Goal: Task Accomplishment & Management: Use online tool/utility

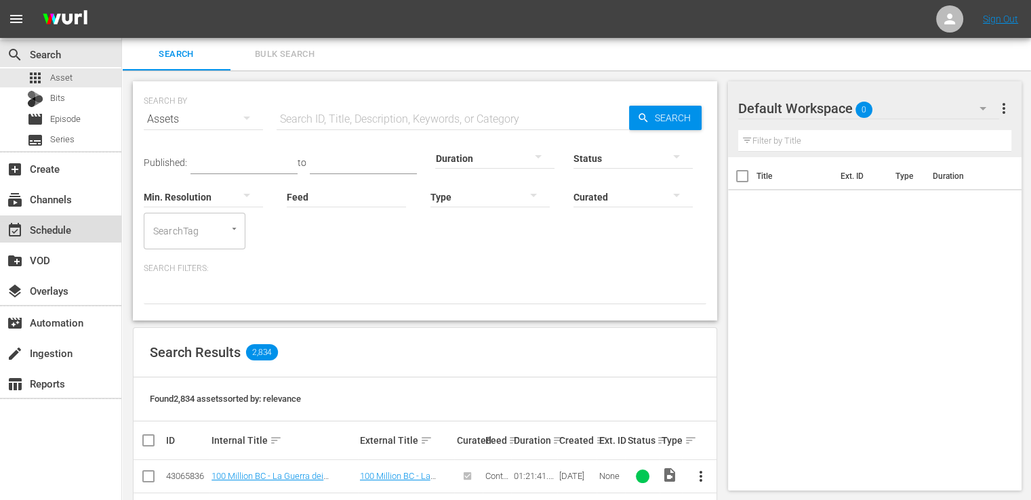
click at [53, 234] on div "event_available Schedule" at bounding box center [38, 228] width 76 height 12
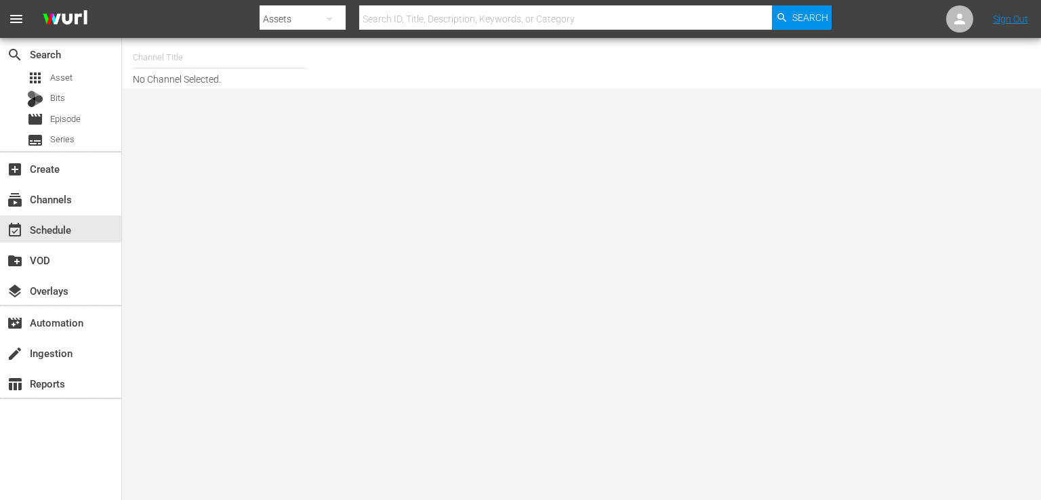
click at [177, 60] on input "text" at bounding box center [220, 57] width 174 height 33
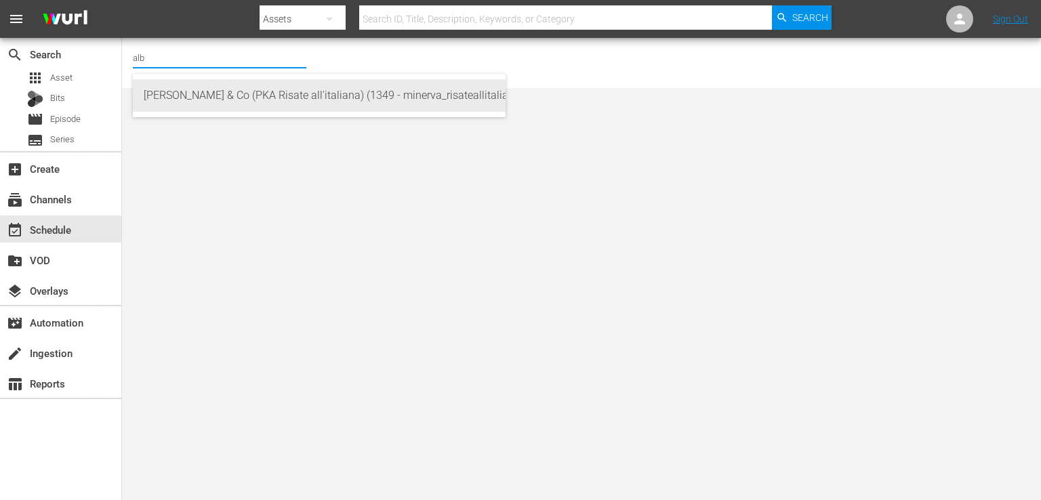
click at [212, 92] on div "[PERSON_NAME] & Co (PKA Risate all'italiana) (1349 - minerva_risateallitaliana_…" at bounding box center [319, 95] width 351 height 33
type input "[PERSON_NAME] & Co (PKA Risate all'italiana) (1349 - minerva_risateallitaliana_…"
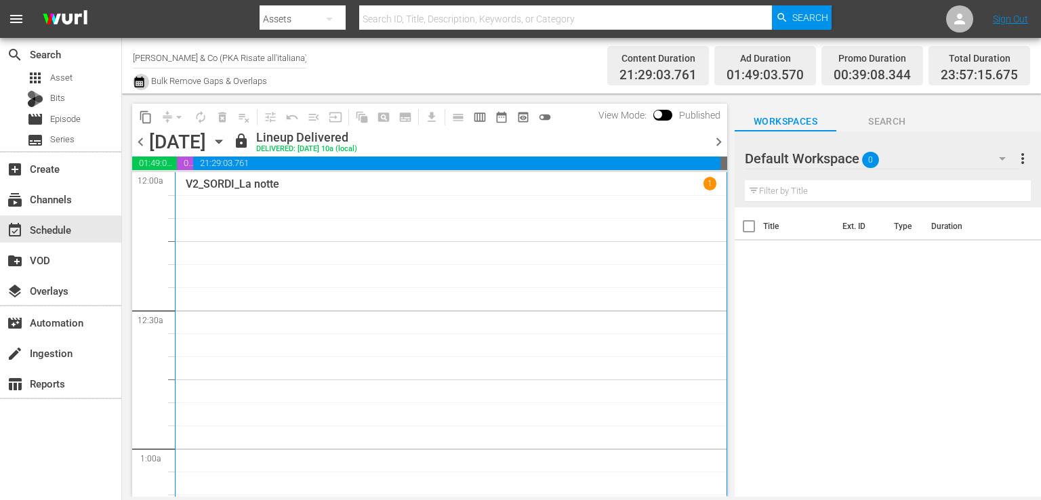
click at [139, 81] on icon "button" at bounding box center [138, 82] width 9 height 11
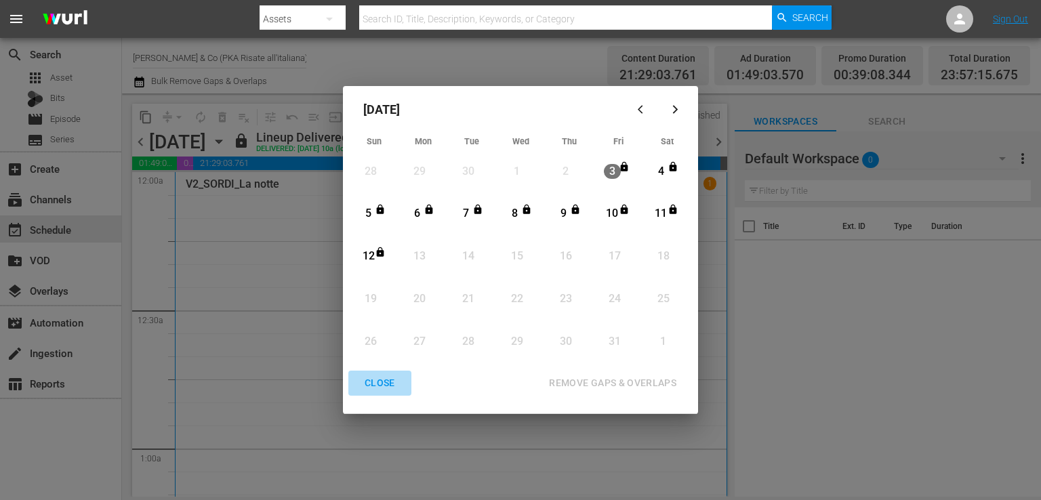
click at [380, 382] on div "CLOSE" at bounding box center [380, 383] width 52 height 17
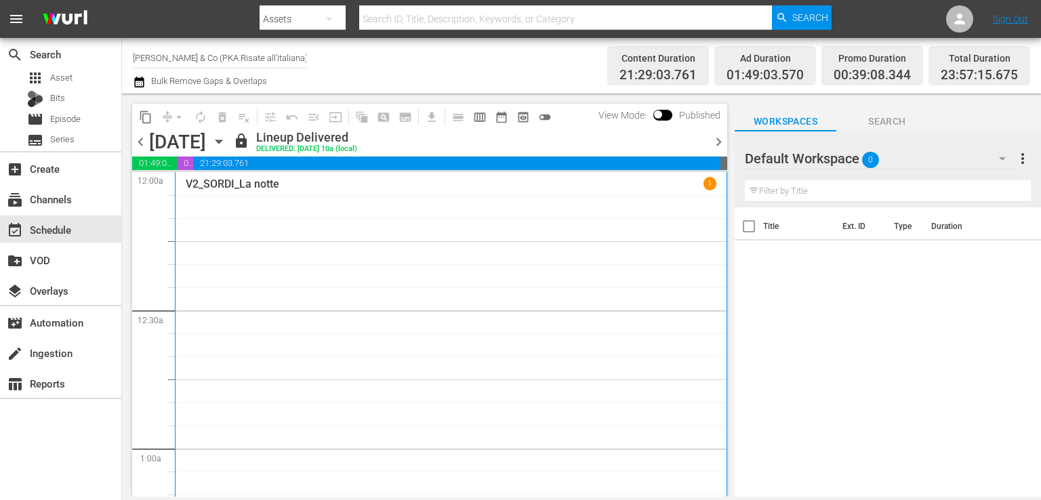
click at [227, 59] on input "[PERSON_NAME] & Co (PKA Risate all'italiana) (1349)" at bounding box center [220, 57] width 174 height 33
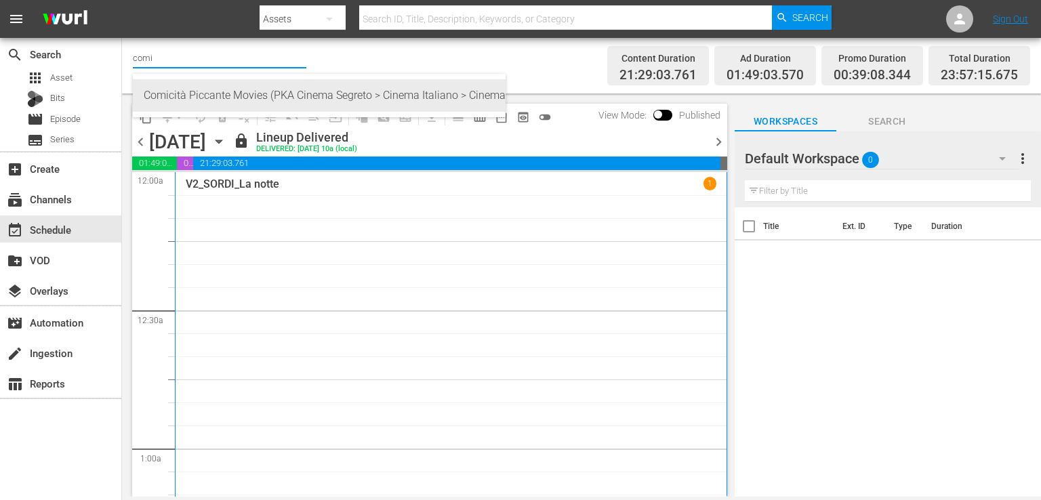
click at [219, 87] on div "Comicità Piccante Movies (PKA Cinema Segreto > Cinema Italiano > Cinema Polizio…" at bounding box center [319, 95] width 351 height 33
type input "Comicità Piccante Movies (PKA Cinema Segreto > Cinema Italiano > Cinema Polizio…"
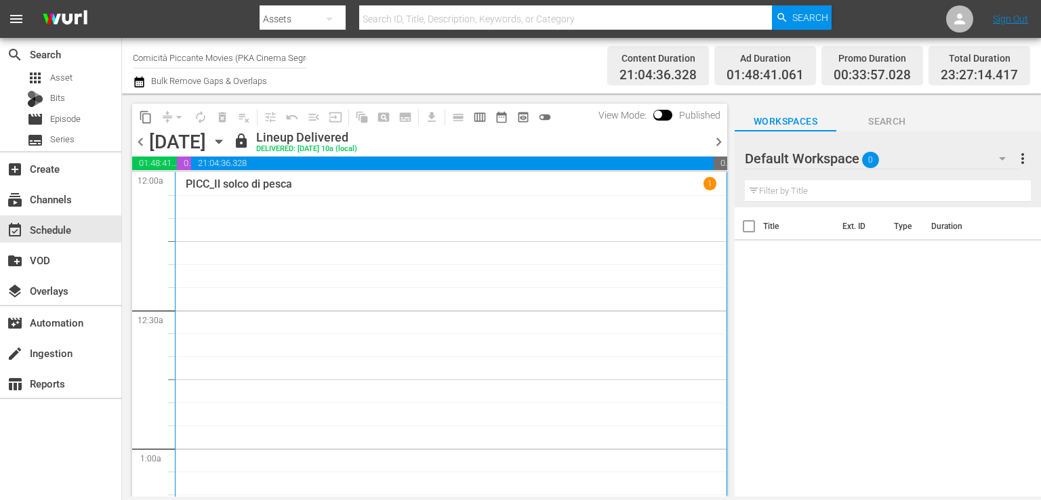
click at [136, 82] on icon "button" at bounding box center [139, 82] width 13 height 16
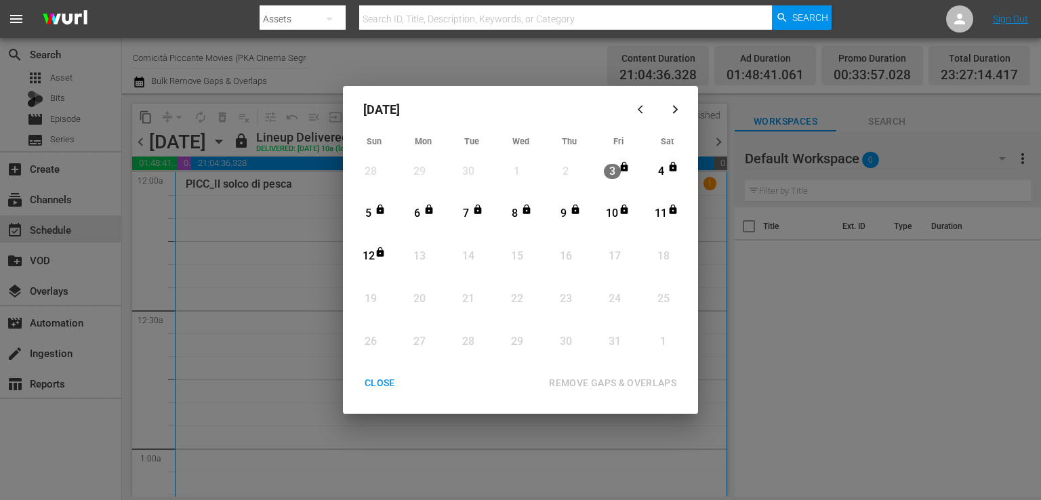
click at [384, 390] on div "CLOSE" at bounding box center [380, 383] width 52 height 17
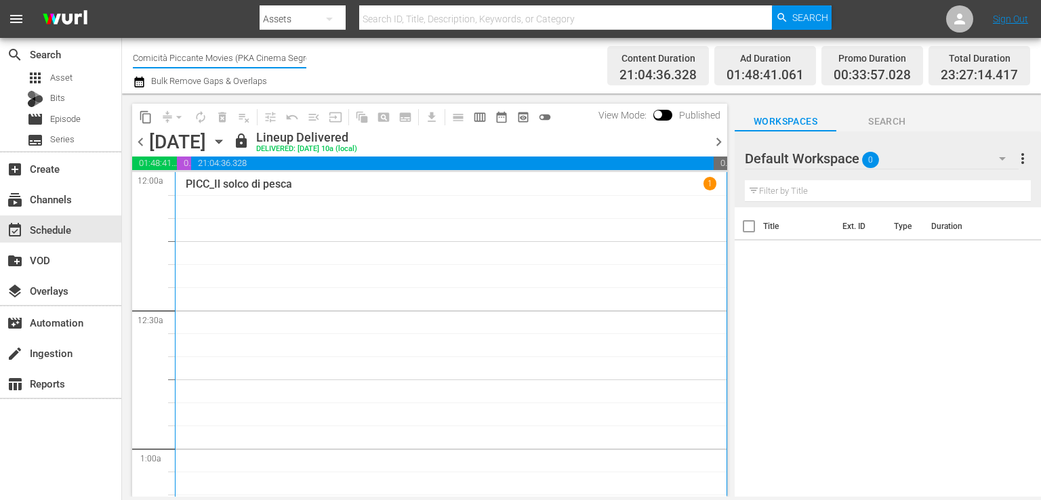
click at [193, 55] on input "Comicità Piccante Movies (PKA Cinema Segreto > Cinema Italiano > Cinema Polizio…" at bounding box center [220, 57] width 174 height 33
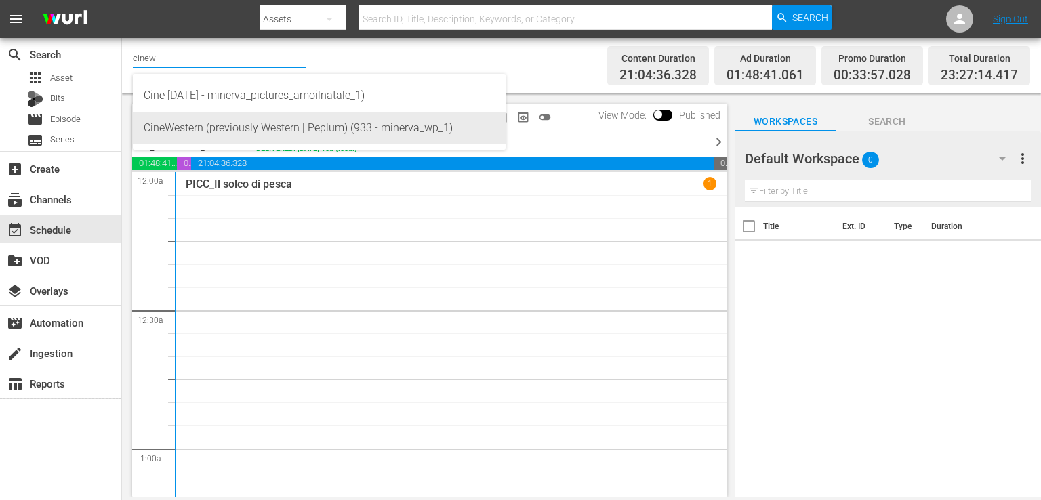
drag, startPoint x: 210, startPoint y: 88, endPoint x: 212, endPoint y: 123, distance: 35.3
click at [212, 123] on div "Cine [DATE] - minerva_pictures_amoilnatale_1) CineWestern (previously Western |…" at bounding box center [319, 112] width 373 height 76
click at [206, 125] on div "CineWestern (previously Western | Peplum) (933 - minerva_wp_1)" at bounding box center [319, 128] width 351 height 33
type input "CineWestern (previously Western | Peplum) (933 - minerva_wp_1)"
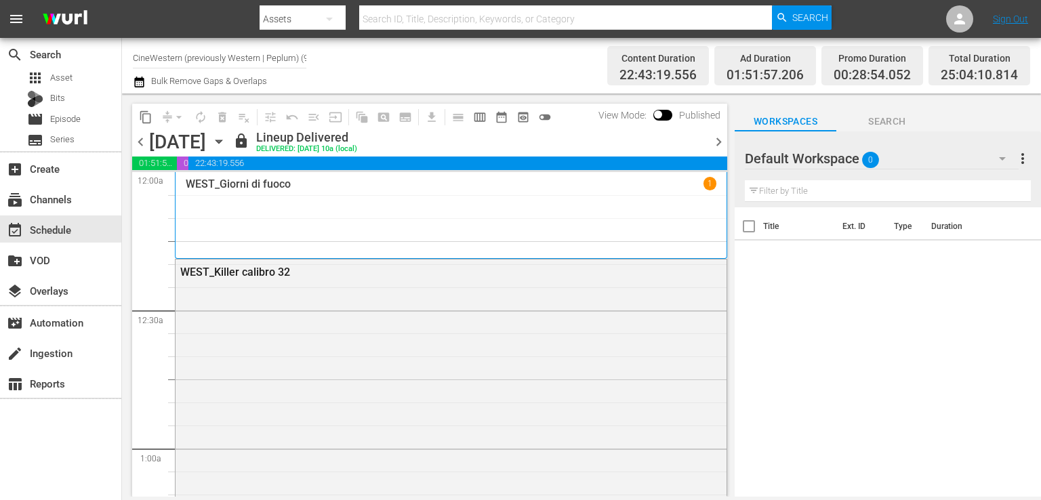
click at [138, 82] on icon "button" at bounding box center [139, 82] width 13 height 16
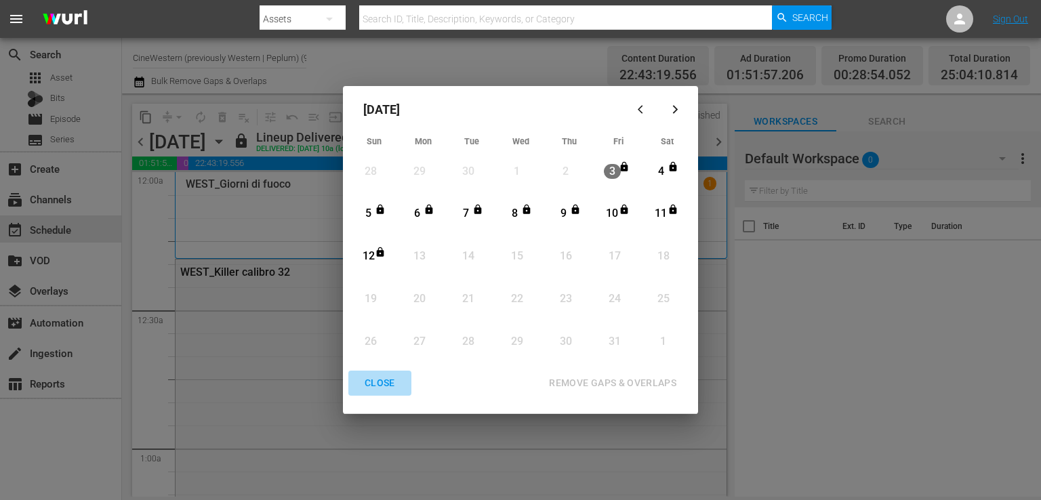
click at [384, 386] on div "CLOSE" at bounding box center [380, 383] width 52 height 17
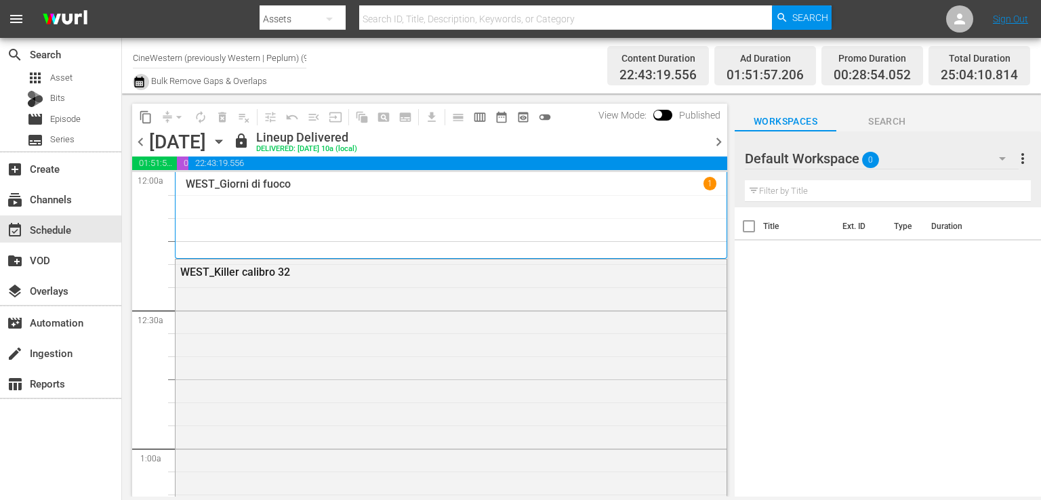
click at [141, 81] on icon "button" at bounding box center [139, 82] width 13 height 16
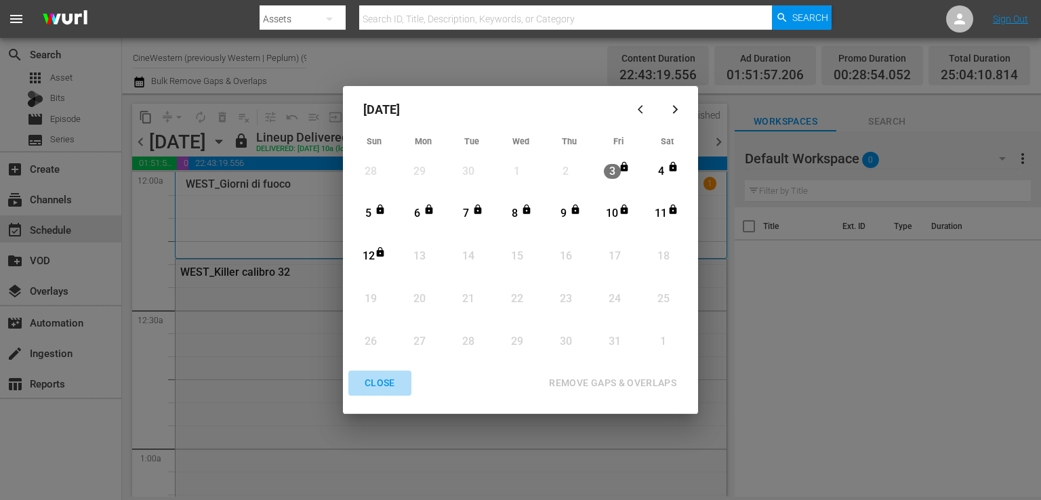
click at [382, 382] on div "CLOSE" at bounding box center [380, 383] width 52 height 17
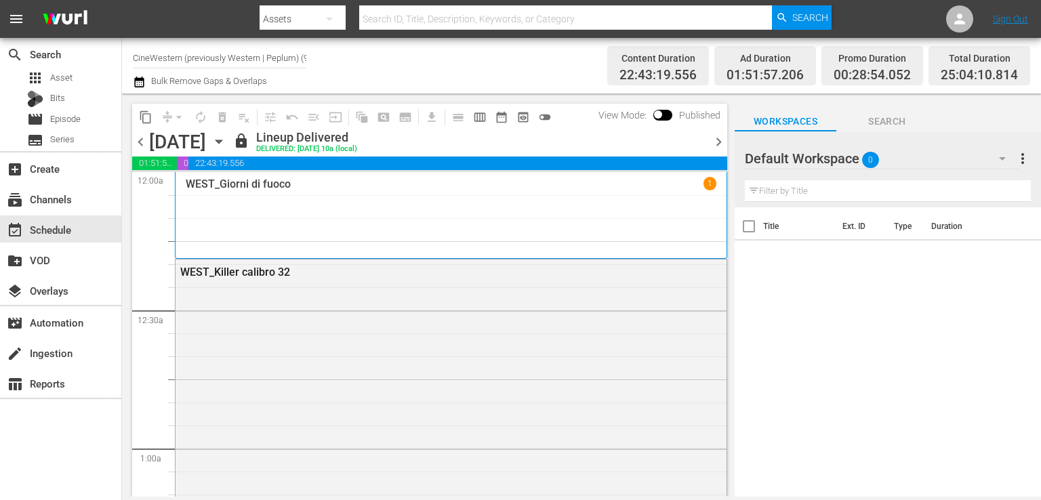
click at [212, 49] on input "CineWestern (previously Western | Peplum) (933)" at bounding box center [220, 57] width 174 height 33
click at [212, 50] on input "CineWestern (previously Western | Peplum) (933)" at bounding box center [220, 57] width 174 height 33
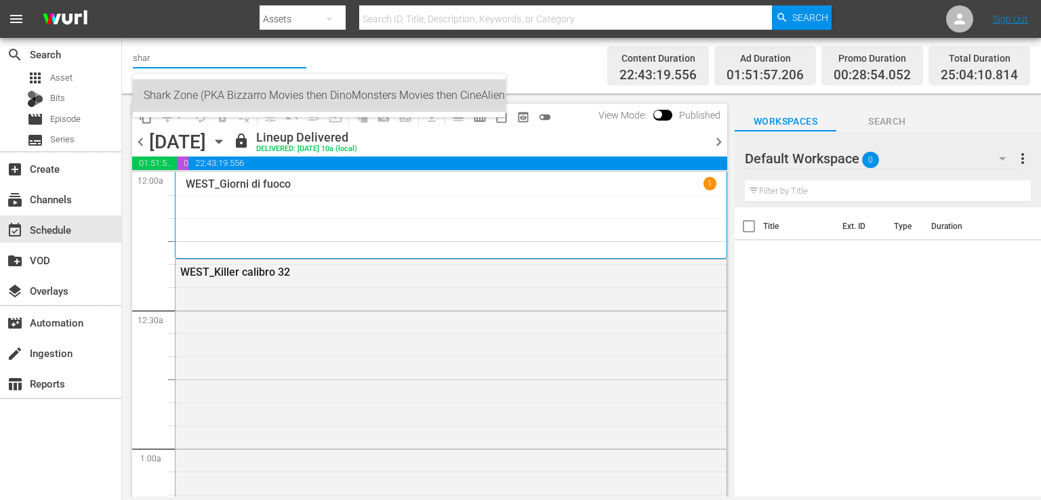
click at [195, 91] on div "Shark Zone (PKA Bizzarro Movies then DinoMonsters Movies then CineAliens) (607 …" at bounding box center [319, 95] width 351 height 33
type input "Shark Zone (PKA Bizzarro Movies then DinoMonsters Movies then CineAliens) (607 …"
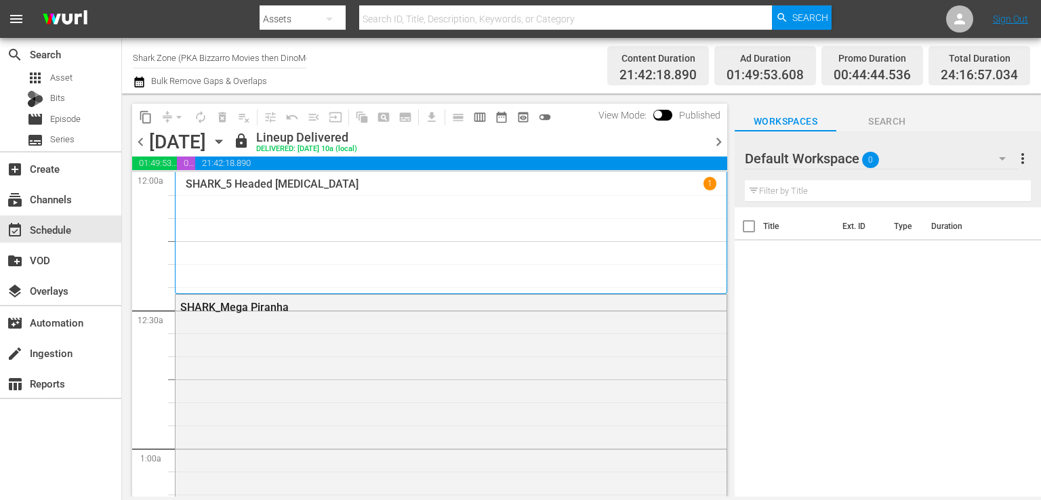
click at [138, 83] on icon "button" at bounding box center [139, 82] width 13 height 16
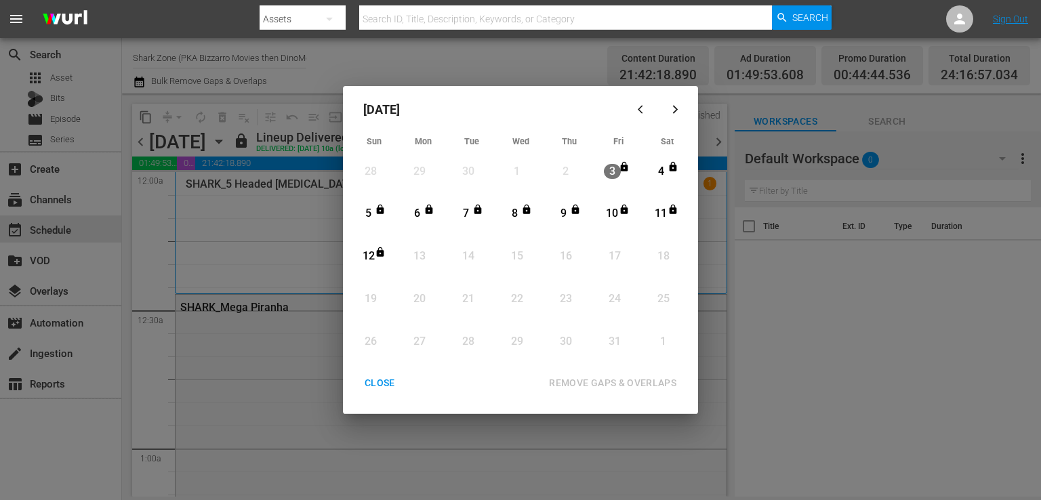
click at [378, 383] on div "CLOSE" at bounding box center [380, 383] width 52 height 17
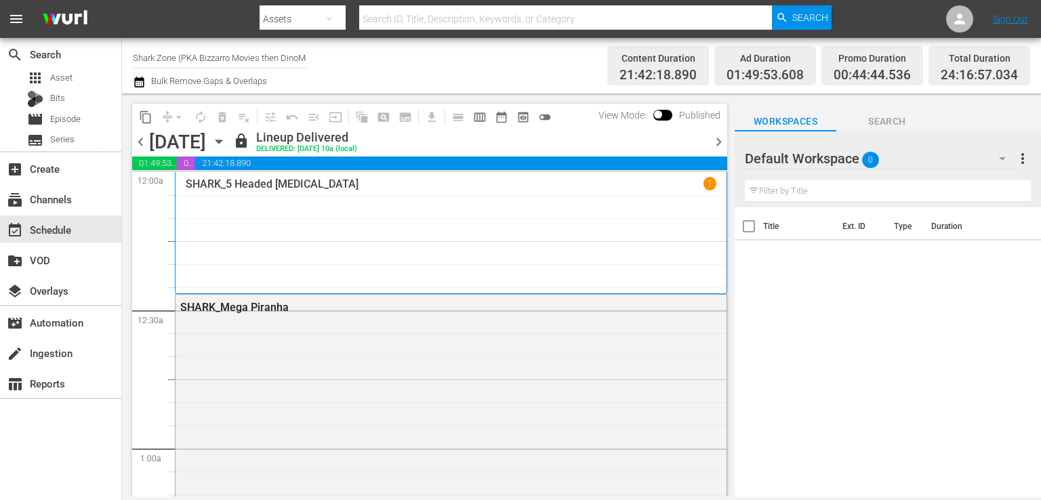
click at [224, 58] on input "Shark Zone (PKA Bizzarro Movies then DinoMonsters Movies then CineAliens) (607)" at bounding box center [220, 57] width 174 height 33
click at [144, 83] on icon "button" at bounding box center [139, 82] width 13 height 16
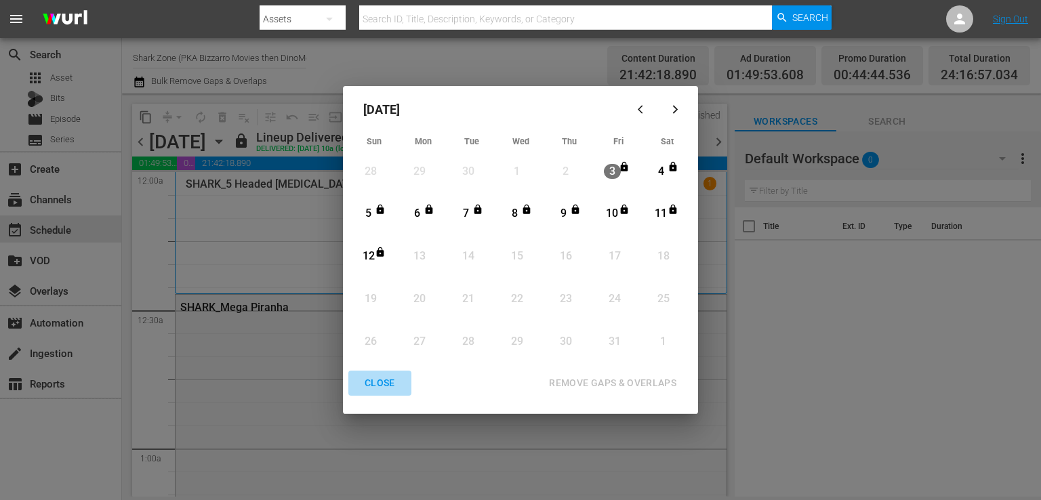
click at [389, 386] on div "CLOSE" at bounding box center [380, 383] width 52 height 17
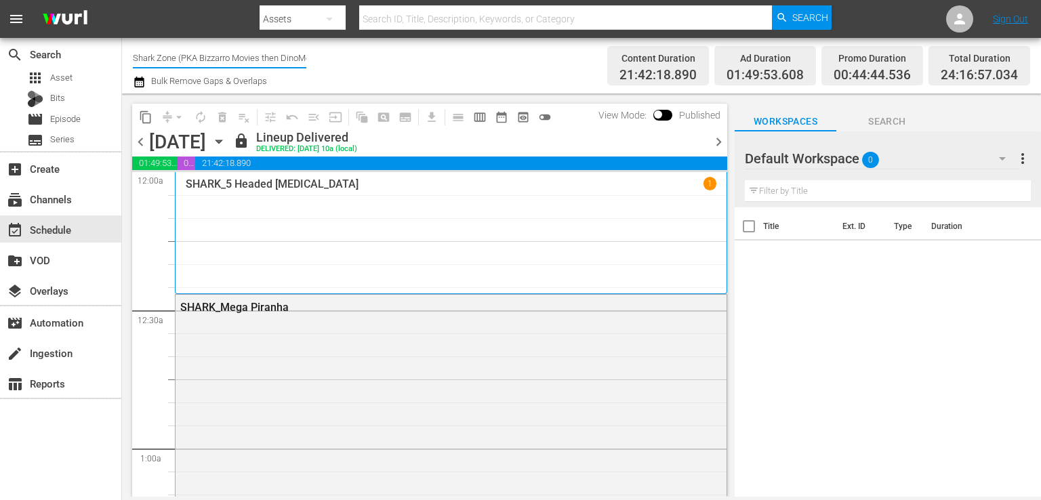
click at [225, 58] on input "Shark Zone (PKA Bizzarro Movies then DinoMonsters Movies then CineAliens) (607)" at bounding box center [220, 57] width 174 height 33
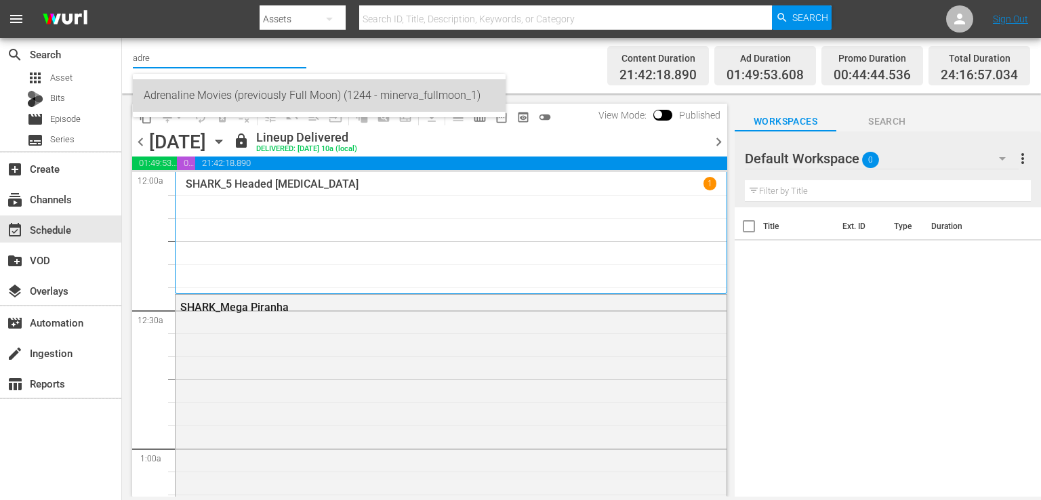
click at [240, 98] on div "Adrenaline Movies (previously Full Moon) (1244 - minerva_fullmoon_1)" at bounding box center [319, 95] width 351 height 33
type input "Adrenaline Movies (previously Full Moon) (1244 - minerva_fullmoon_1)"
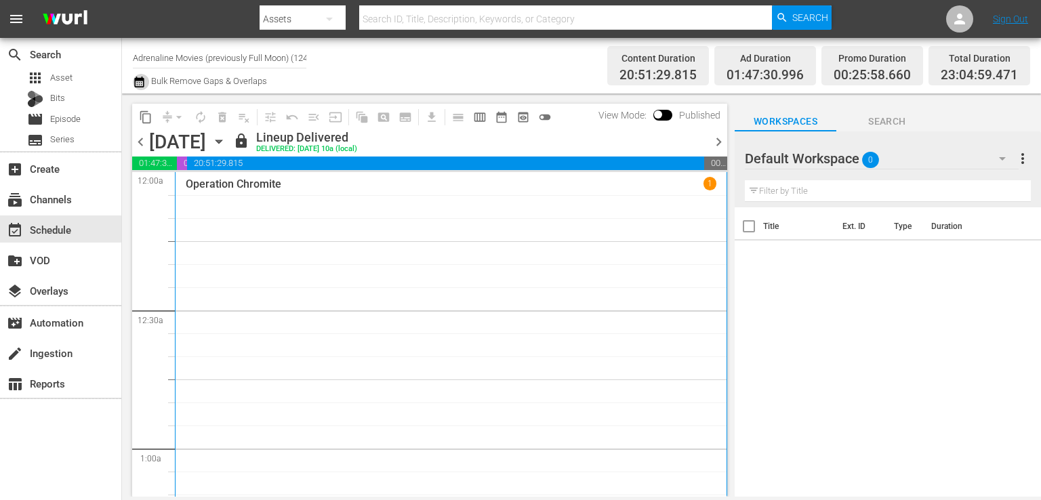
click at [140, 82] on icon "button" at bounding box center [139, 82] width 13 height 16
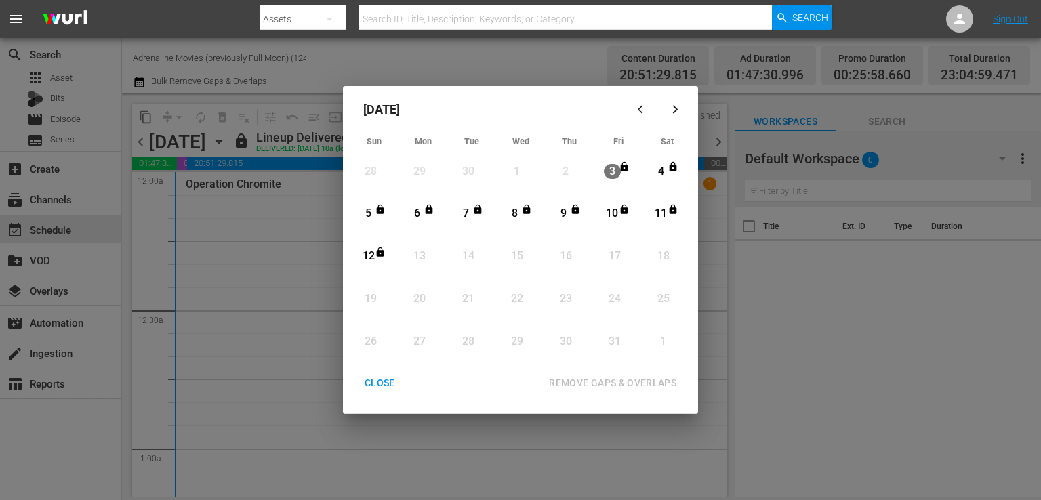
click at [380, 383] on div "CLOSE" at bounding box center [380, 383] width 52 height 17
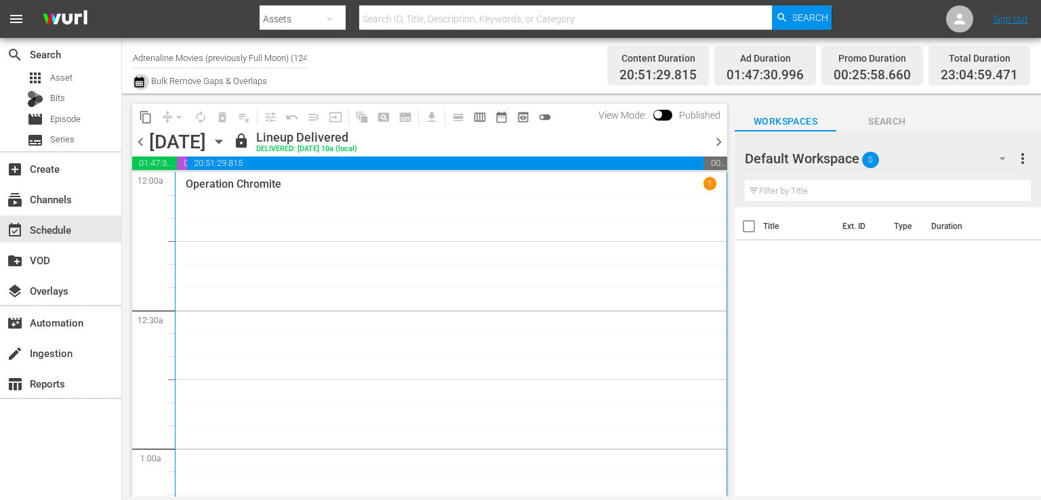
click at [143, 83] on icon "button" at bounding box center [138, 82] width 9 height 11
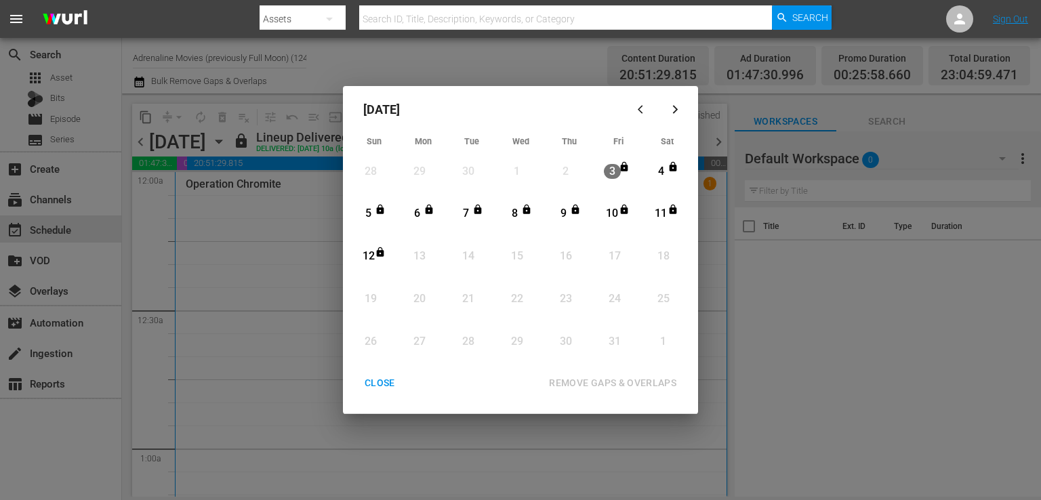
click at [377, 380] on div "CLOSE" at bounding box center [380, 383] width 52 height 17
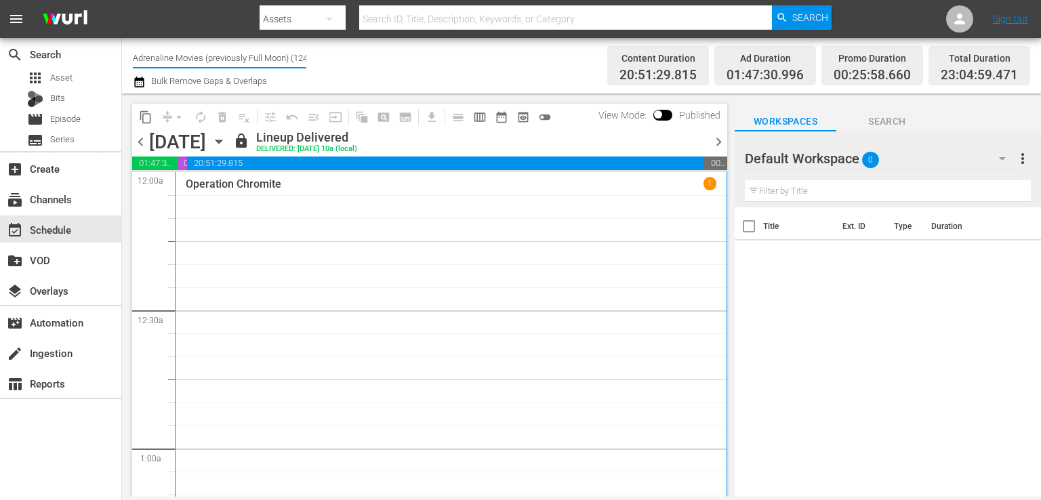
click at [197, 55] on input "Adrenaline Movies (previously Full Moon) (1244)" at bounding box center [220, 57] width 174 height 33
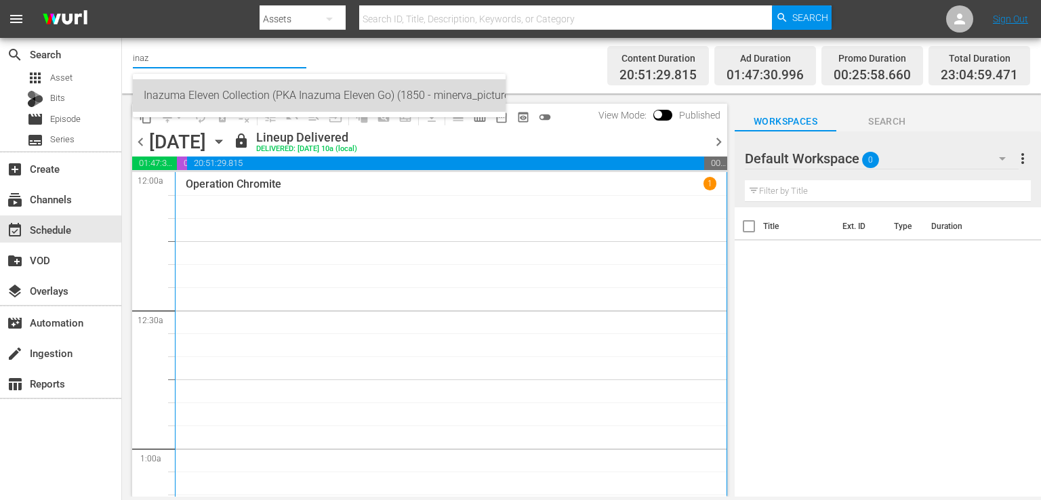
click at [201, 87] on div "Inazuma Eleven Collection (PKA Inazuma Eleven Go) (1850 - minerva_pictures_inaz…" at bounding box center [319, 95] width 351 height 33
type input "Inazuma Eleven Collection (PKA Inazuma Eleven Go) (1850 - minerva_pictures_inaz…"
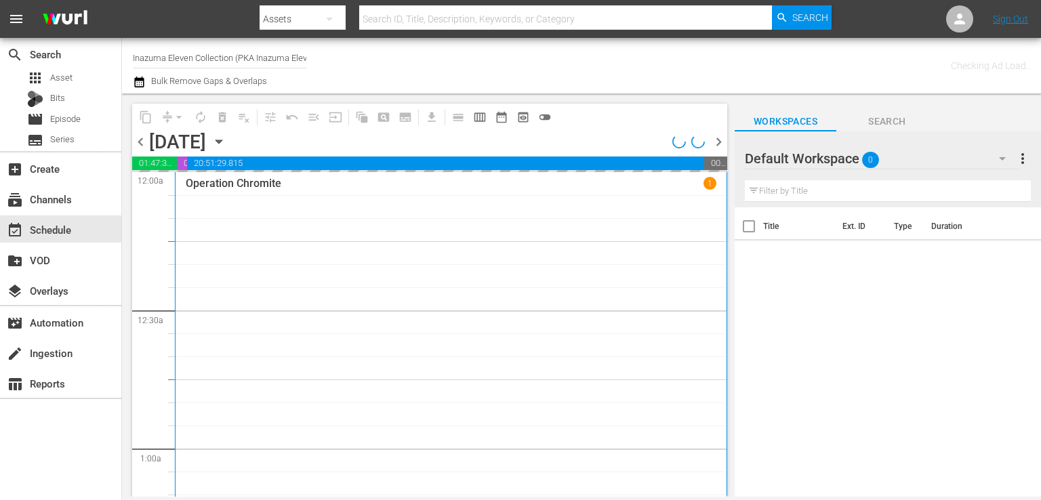
click at [138, 83] on icon "button" at bounding box center [139, 82] width 13 height 16
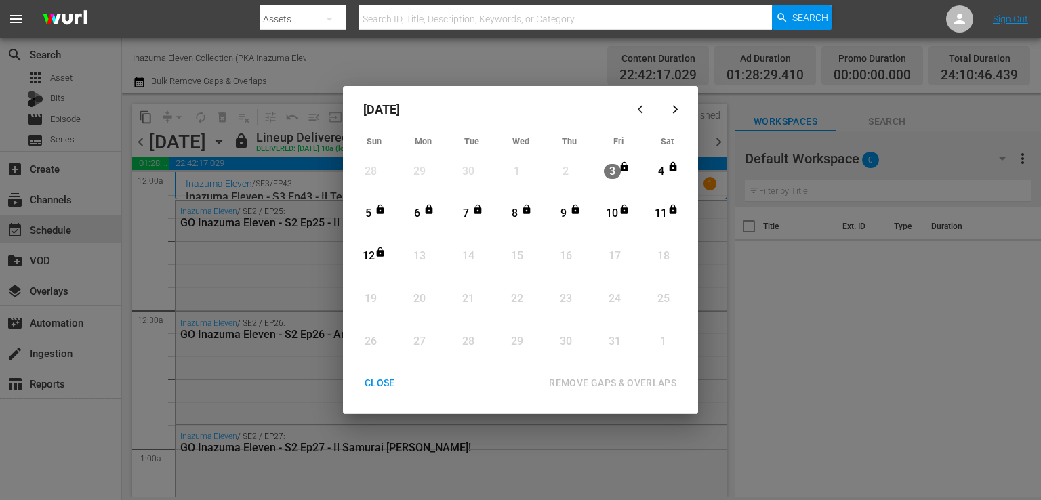
click at [386, 388] on div "CLOSE" at bounding box center [380, 383] width 52 height 17
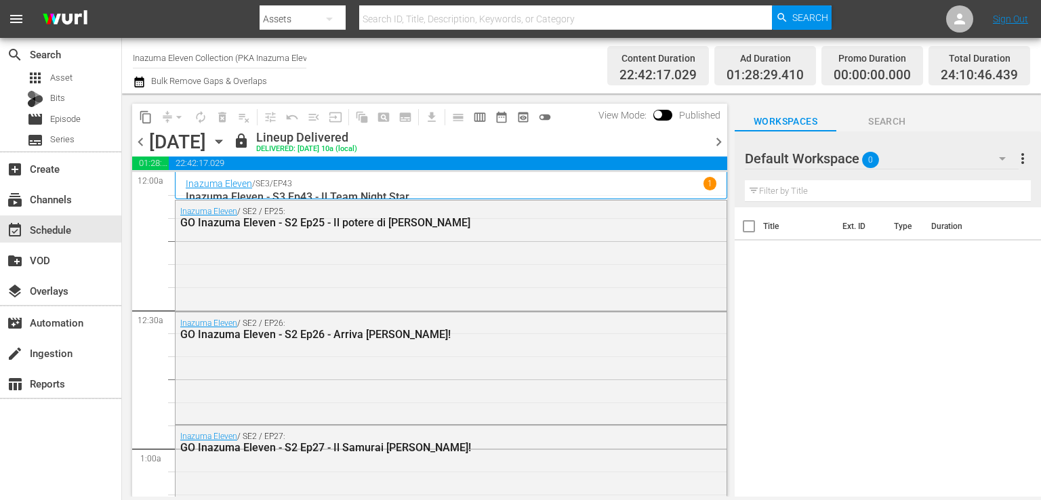
click at [239, 63] on input "Inazuma Eleven Collection (PKA Inazuma Eleven Go) (1850)" at bounding box center [220, 57] width 174 height 33
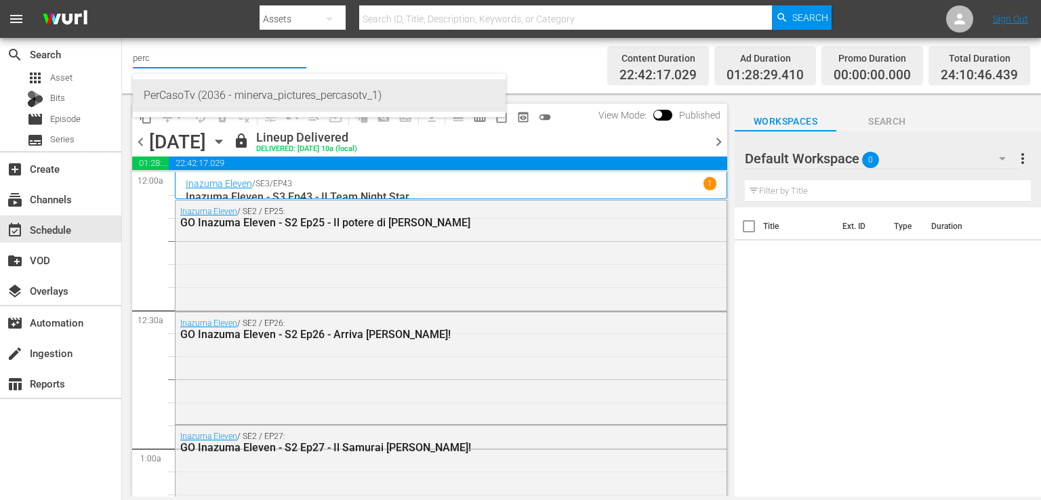
click at [232, 83] on div "PerCasoTv (2036 - minerva_pictures_percasotv_1)" at bounding box center [319, 95] width 351 height 33
type input "PerCasoTv (2036 - minerva_pictures_percasotv_1)"
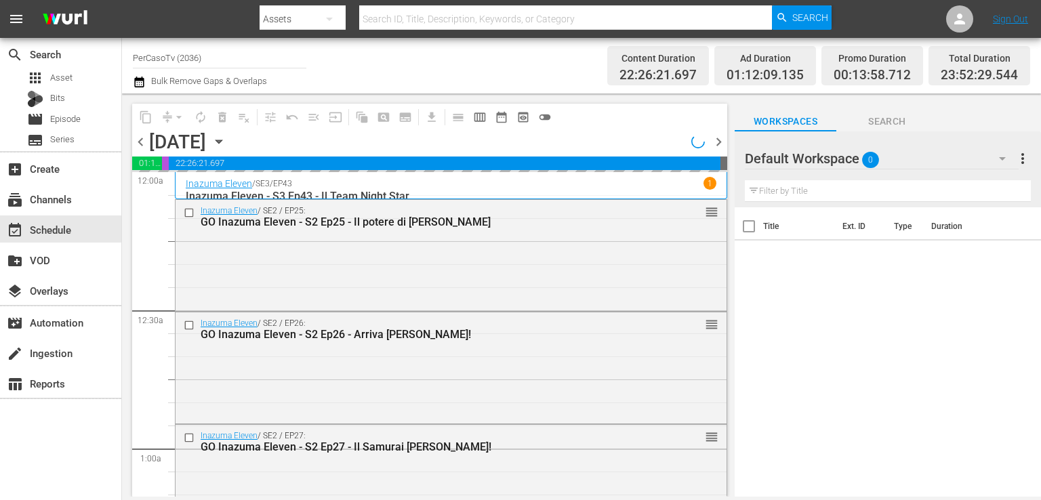
click at [141, 82] on icon "button" at bounding box center [139, 82] width 13 height 16
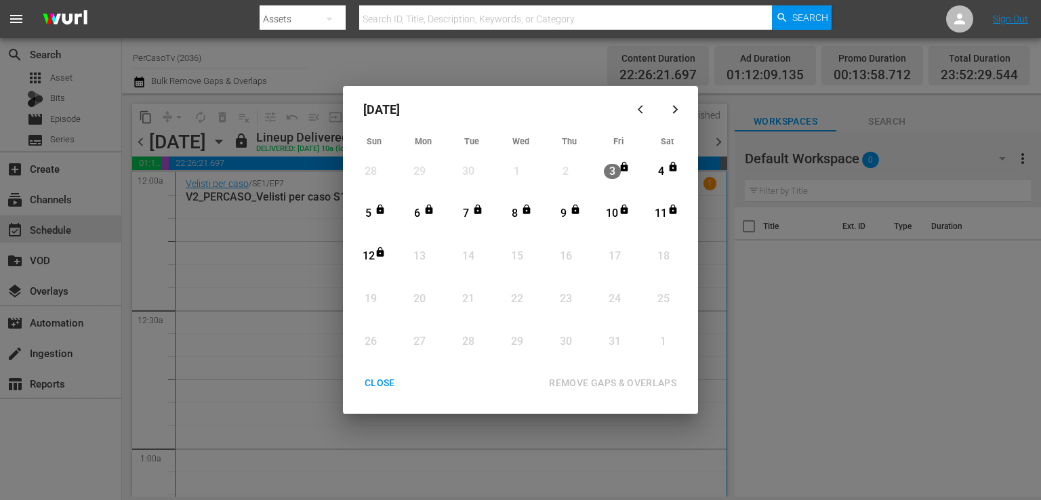
click at [374, 380] on div "CLOSE" at bounding box center [380, 383] width 52 height 17
